Goal: Information Seeking & Learning: Learn about a topic

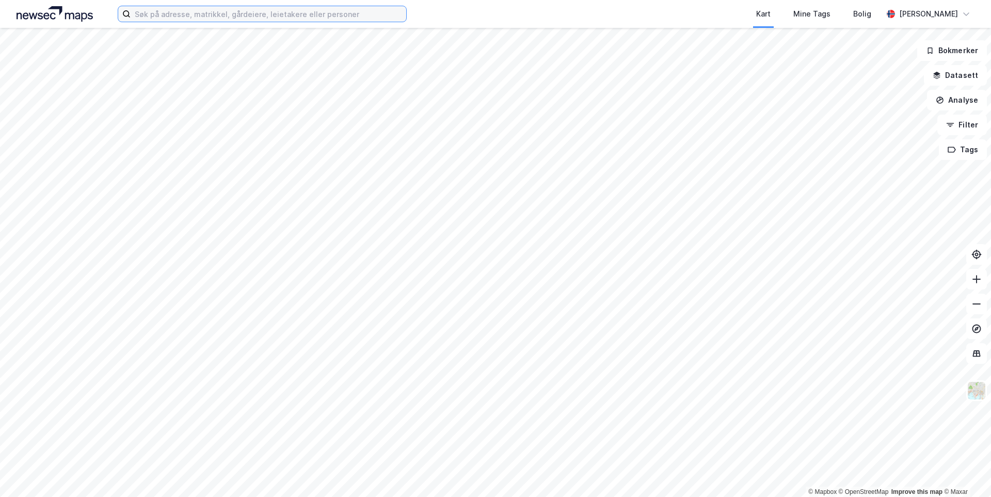
click at [237, 16] on input at bounding box center [269, 13] width 276 height 15
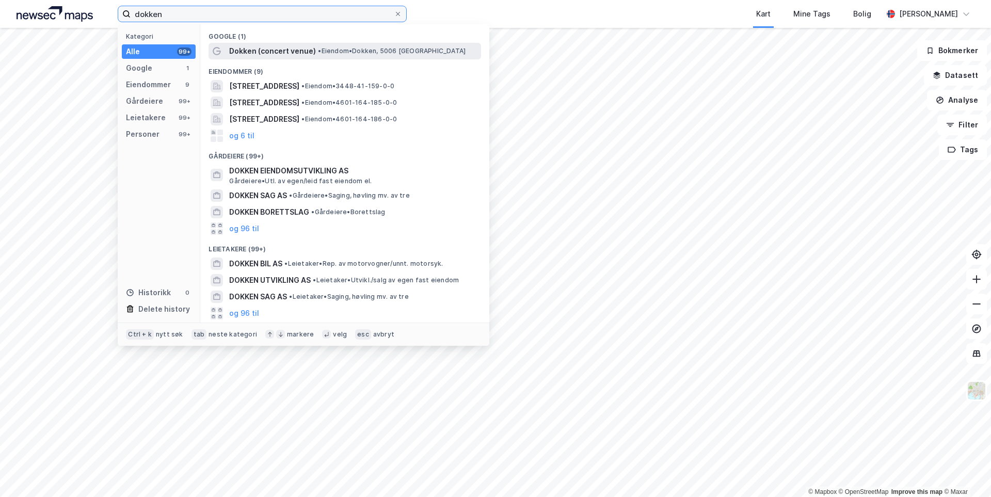
type input "dokken"
click at [326, 52] on span "• Eiendom • Dokken, 5006 Bergen" at bounding box center [392, 51] width 148 height 8
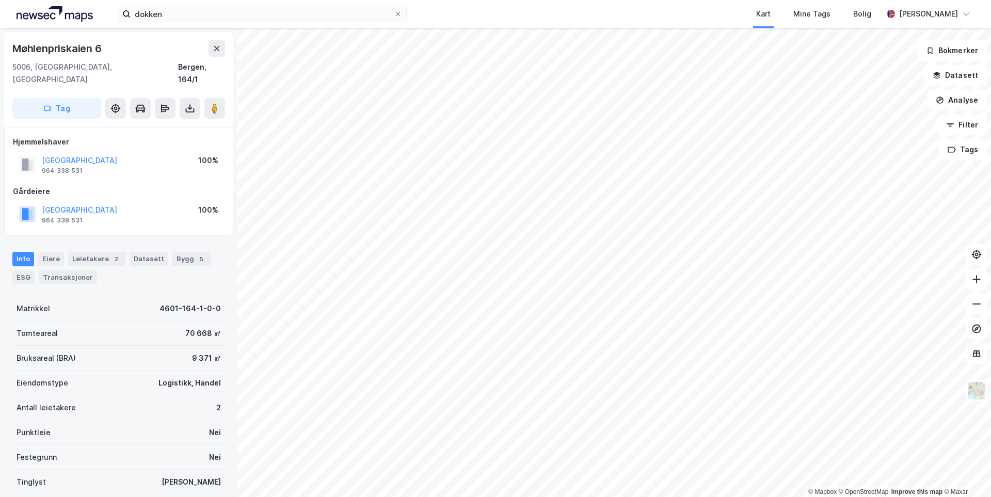
click at [616, 497] on html "dokken Kart Mine Tags Bolig Vilde Johannson © Mapbox © OpenStreetMap Improve th…" at bounding box center [495, 248] width 991 height 497
click at [976, 281] on icon at bounding box center [977, 279] width 10 height 10
